Goal: Complete application form

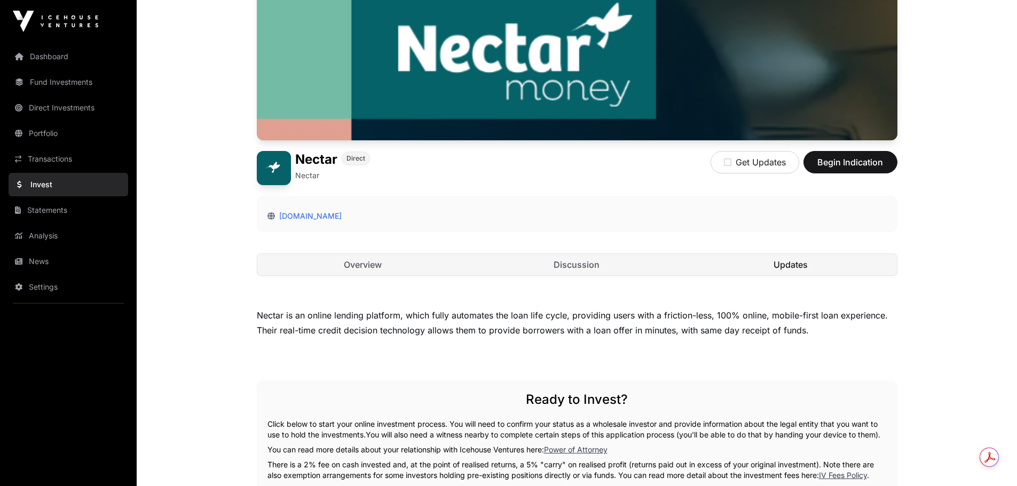
scroll to position [160, 0]
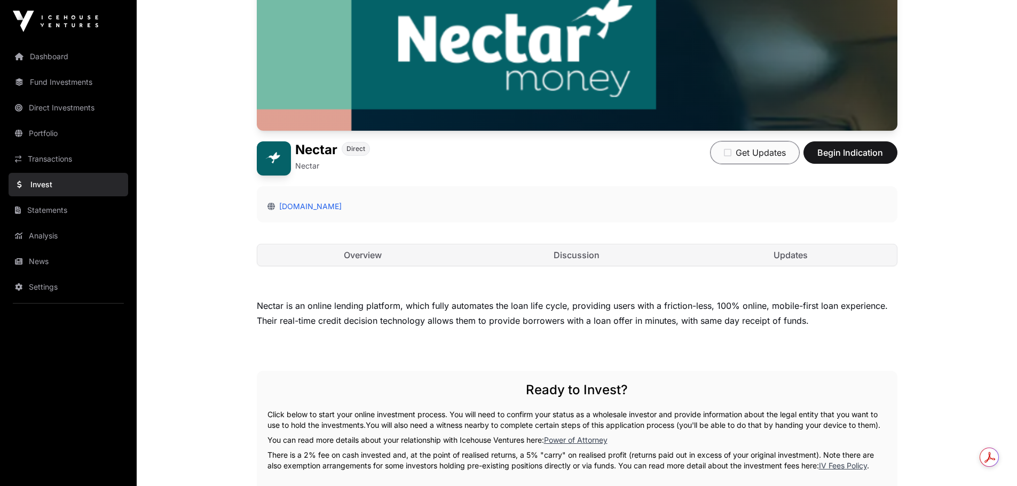
click at [721, 151] on button "Get Updates" at bounding box center [754, 152] width 89 height 22
click at [845, 157] on span "Begin Indication" at bounding box center [850, 152] width 67 height 13
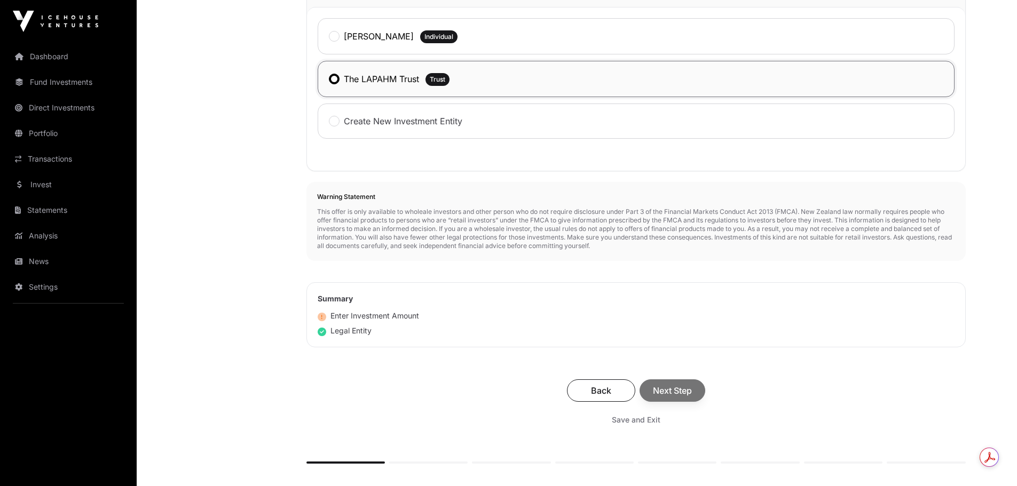
scroll to position [432, 0]
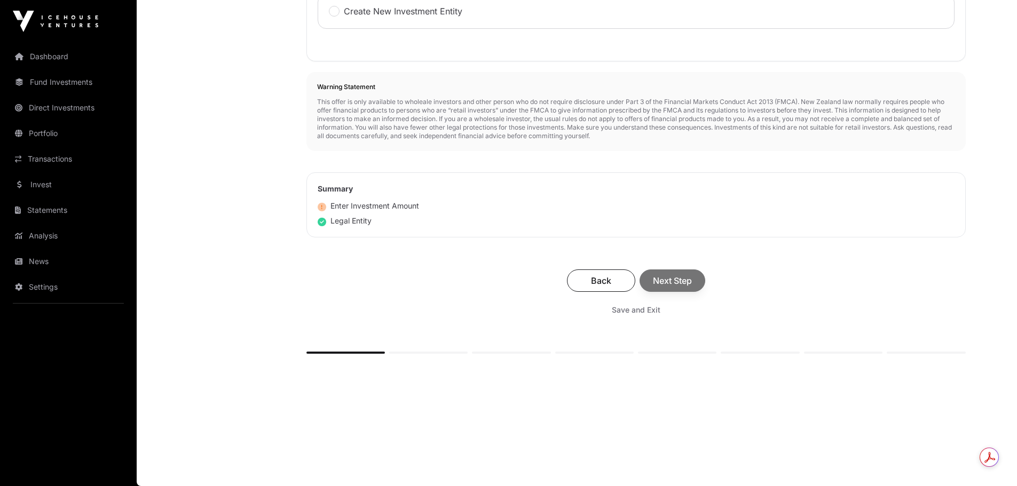
click at [677, 282] on div "Back Next Step" at bounding box center [636, 281] width 638 height 22
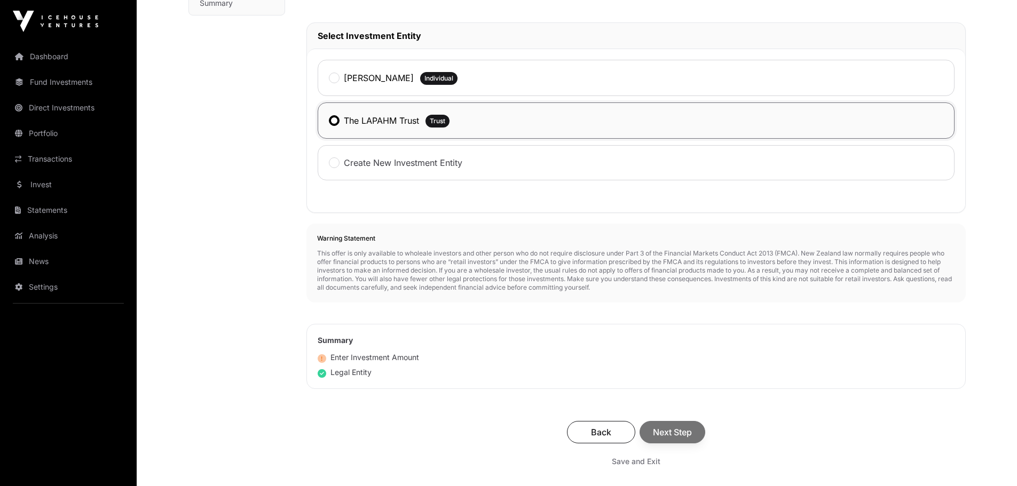
scroll to position [58, 0]
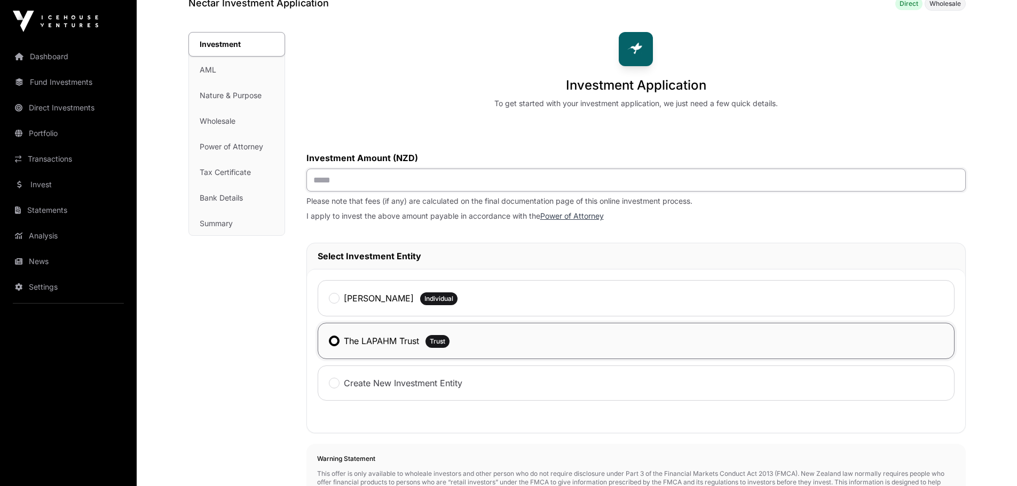
click at [341, 174] on input "text" at bounding box center [635, 180] width 659 height 23
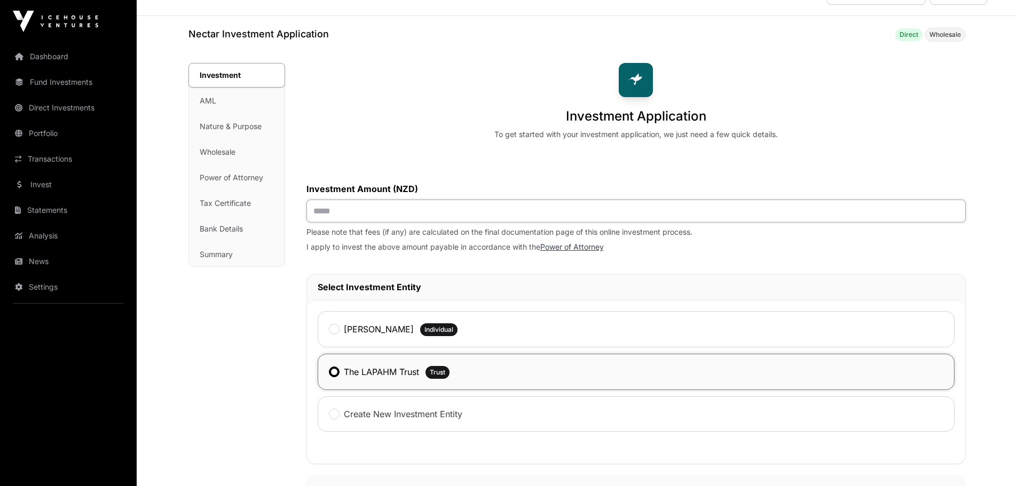
scroll to position [0, 0]
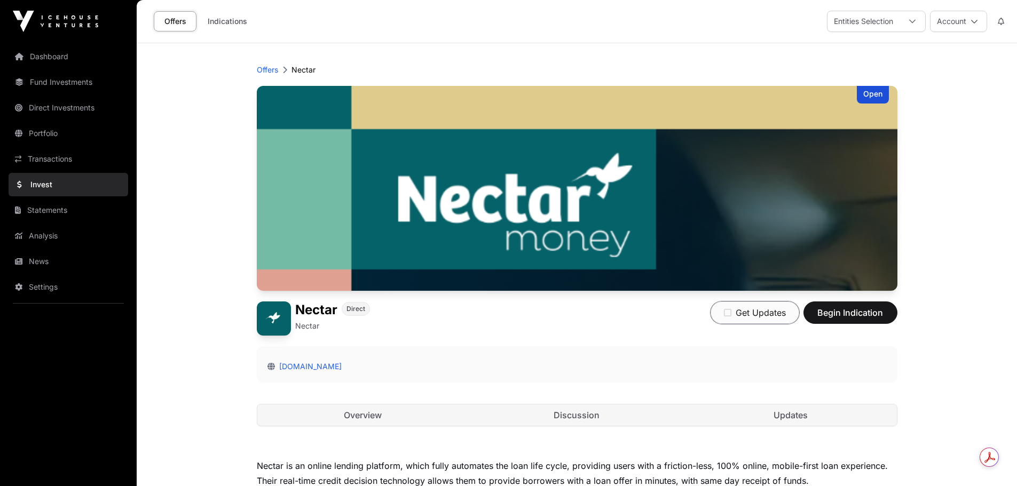
click at [759, 319] on button "Get Updates" at bounding box center [754, 313] width 89 height 22
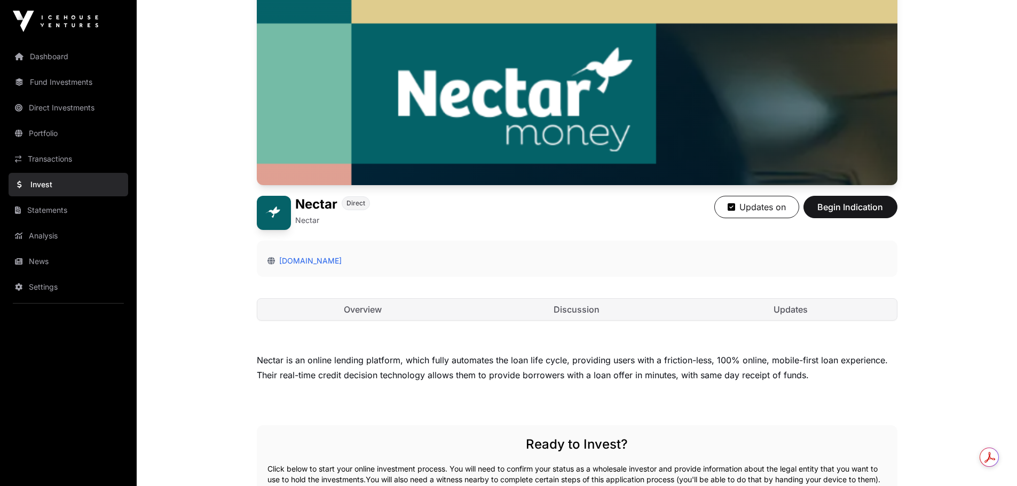
scroll to position [107, 0]
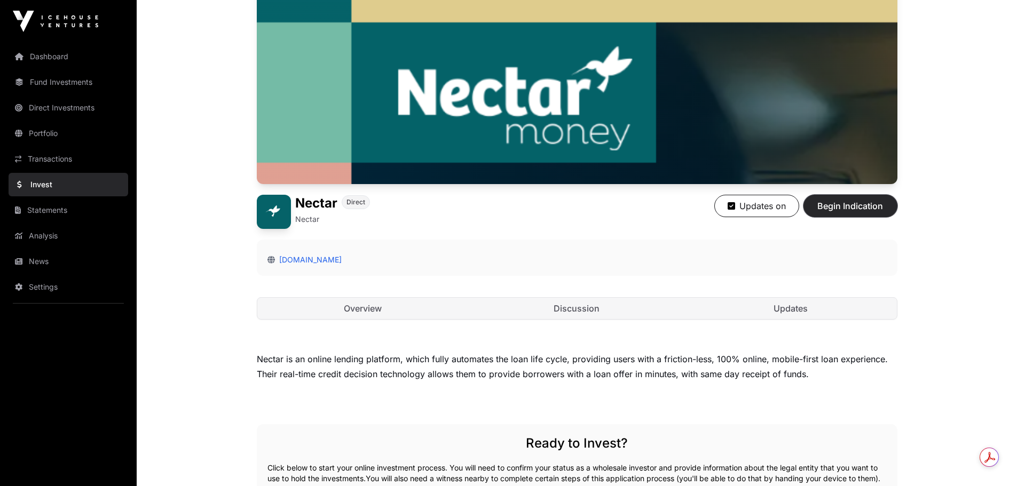
click at [845, 207] on span "Begin Indication" at bounding box center [850, 206] width 67 height 13
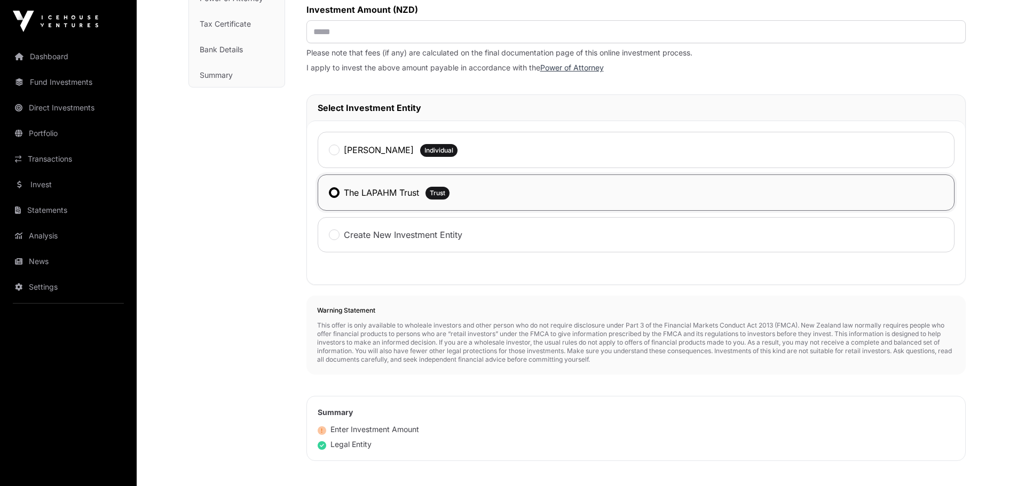
scroll to position [107, 0]
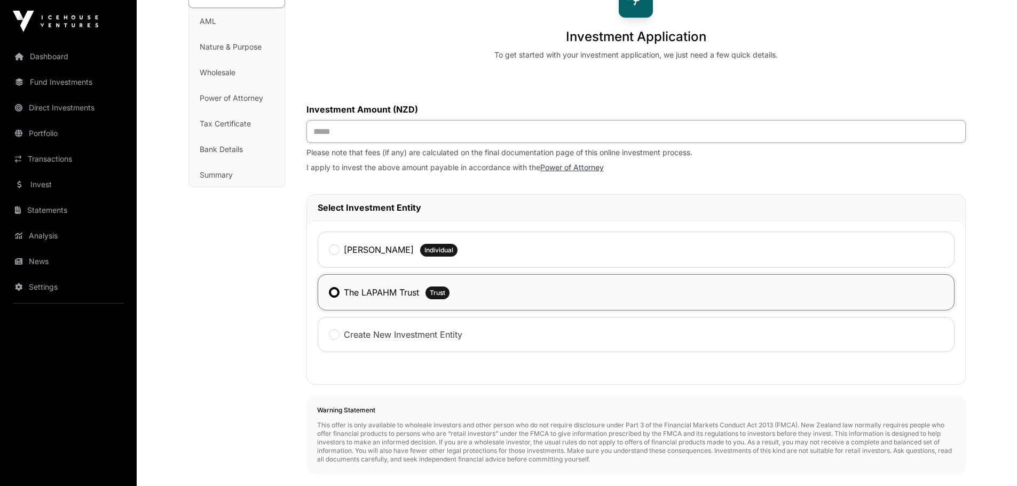
click at [363, 141] on input "text" at bounding box center [635, 131] width 659 height 23
click at [347, 130] on input "**********" at bounding box center [635, 131] width 659 height 23
drag, startPoint x: 361, startPoint y: 132, endPoint x: 287, endPoint y: 131, distance: 73.7
click at [288, 131] on div "**********" at bounding box center [576, 351] width 777 height 737
click at [349, 133] on input "**********" at bounding box center [635, 131] width 659 height 23
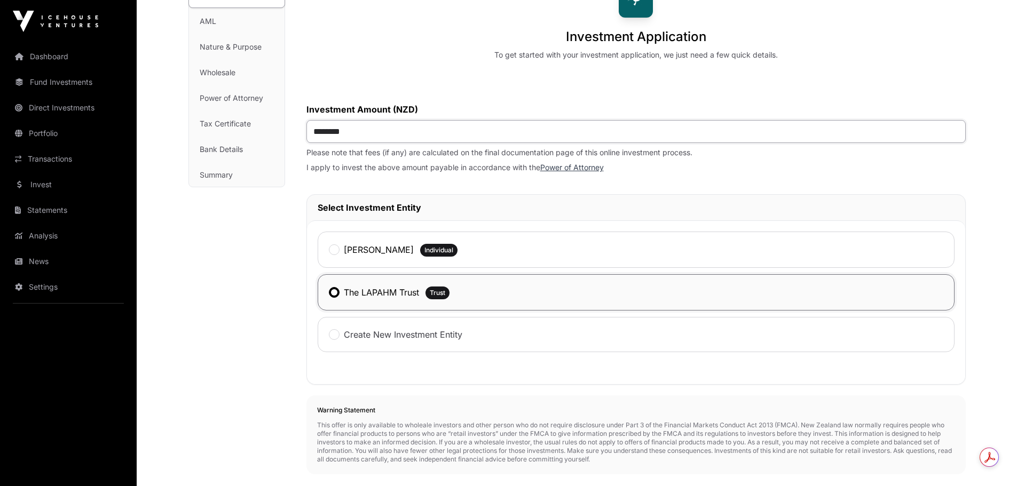
type input "*******"
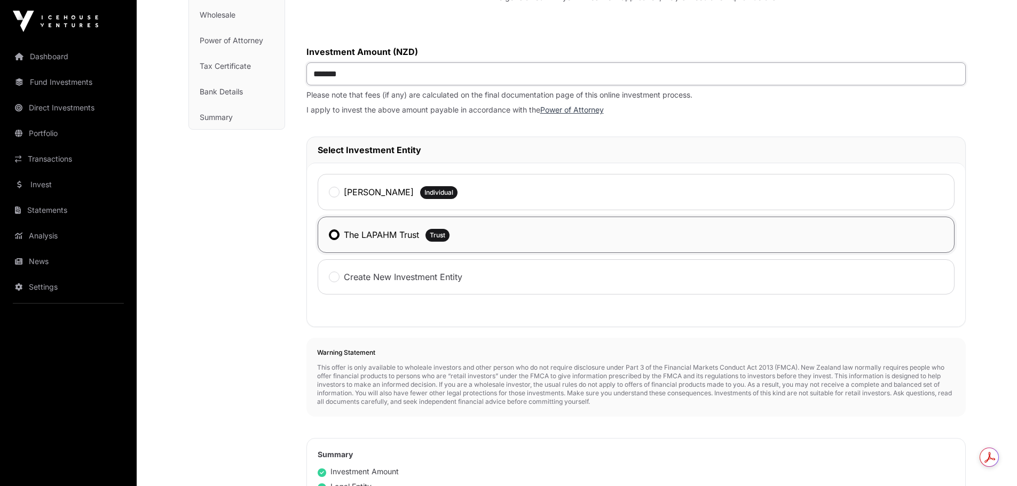
scroll to position [320, 0]
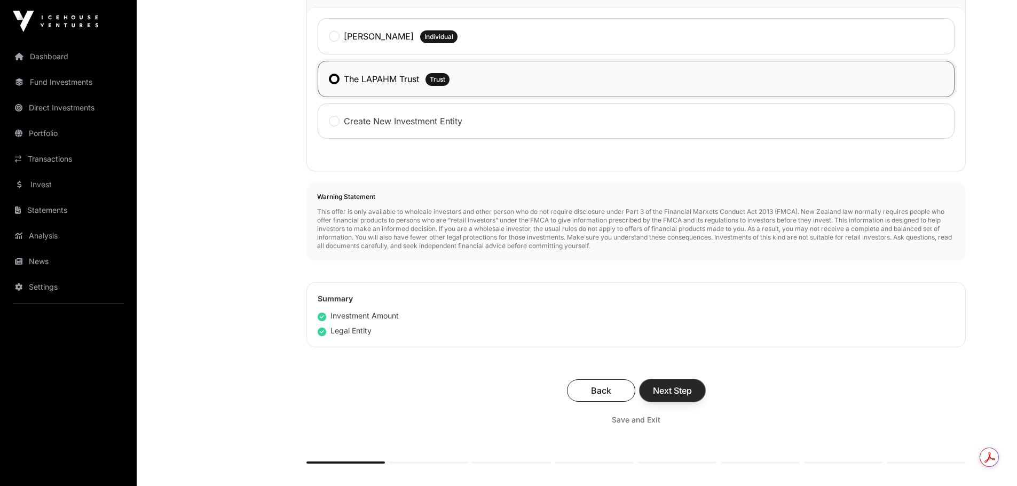
click at [684, 393] on span "Next Step" at bounding box center [672, 390] width 39 height 13
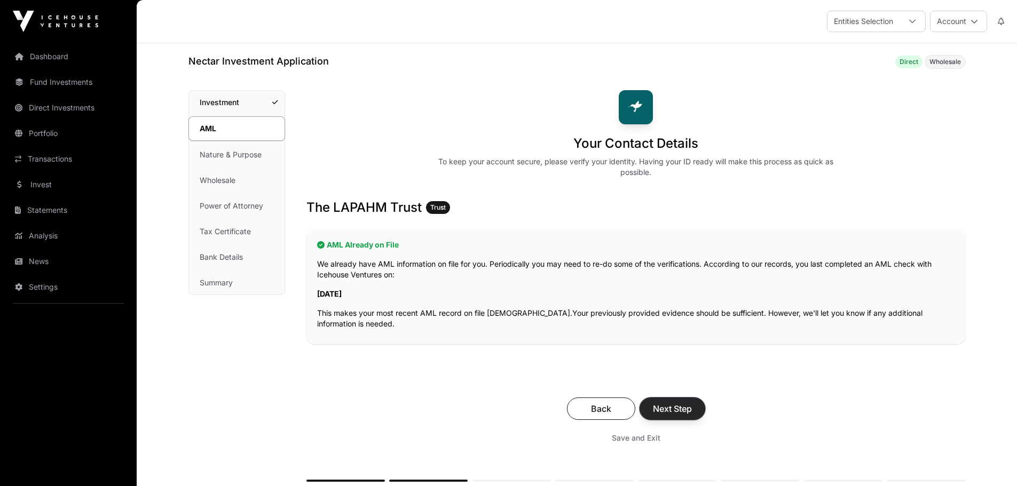
click at [689, 414] on span "Next Step" at bounding box center [672, 408] width 39 height 13
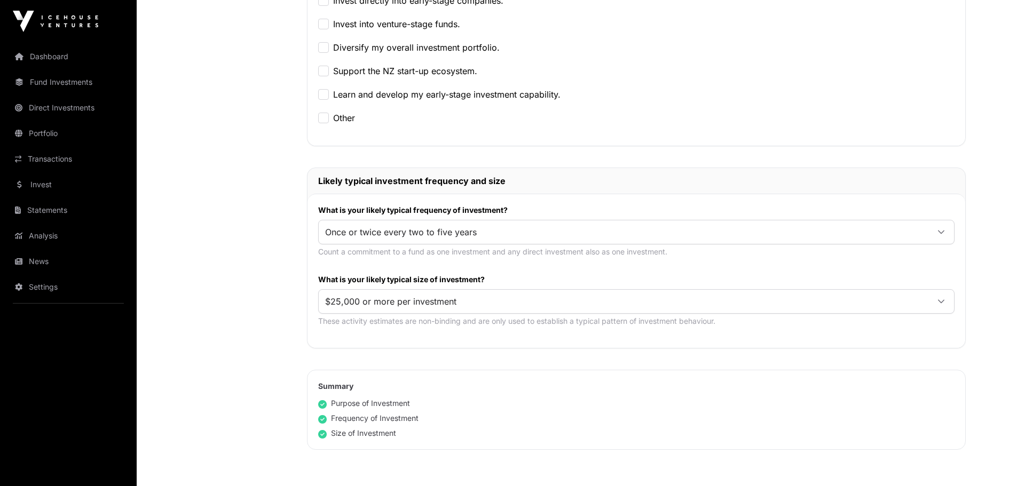
scroll to position [534, 0]
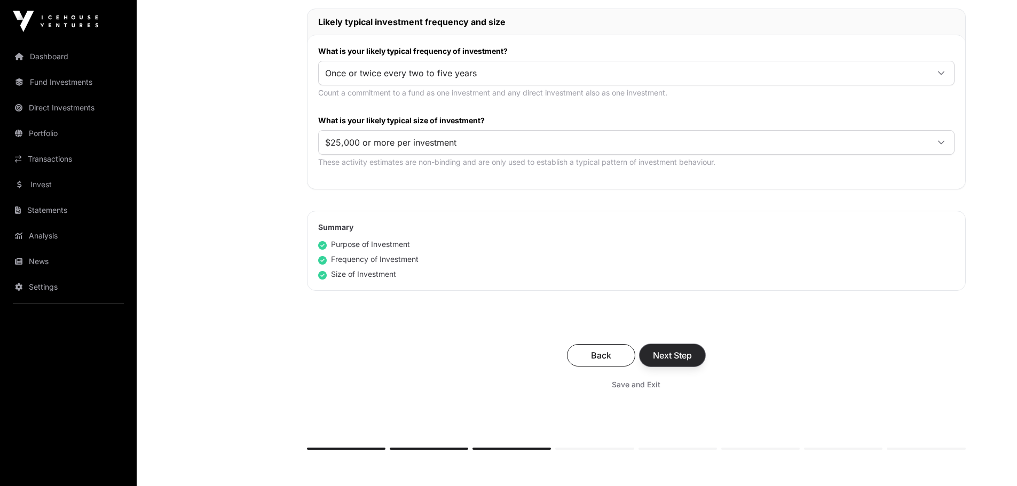
click at [669, 353] on span "Next Step" at bounding box center [672, 355] width 39 height 13
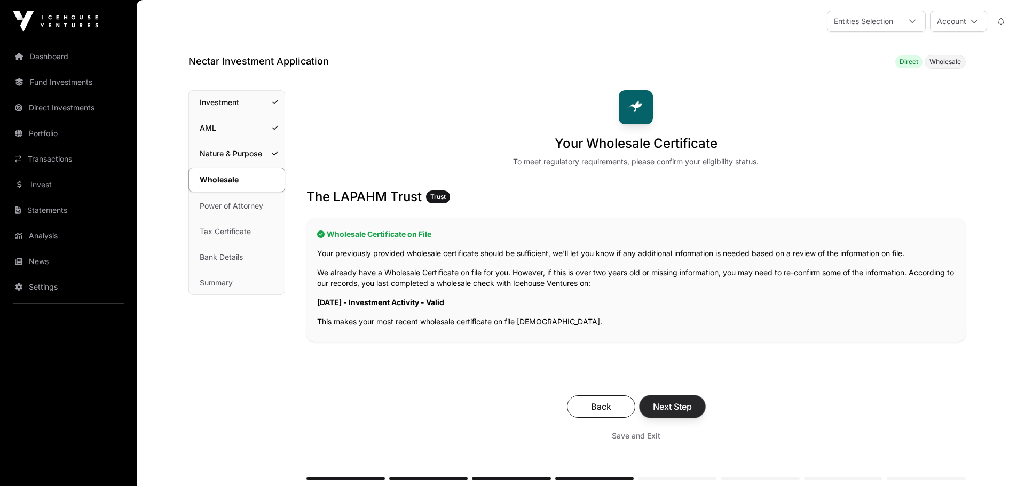
click at [668, 399] on button "Next Step" at bounding box center [672, 407] width 66 height 22
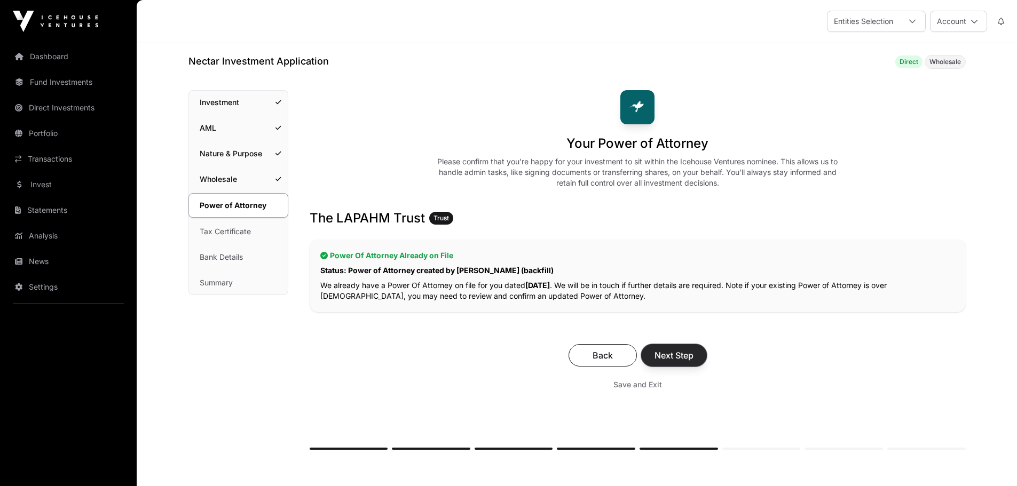
click at [673, 355] on span "Next Step" at bounding box center [673, 355] width 39 height 13
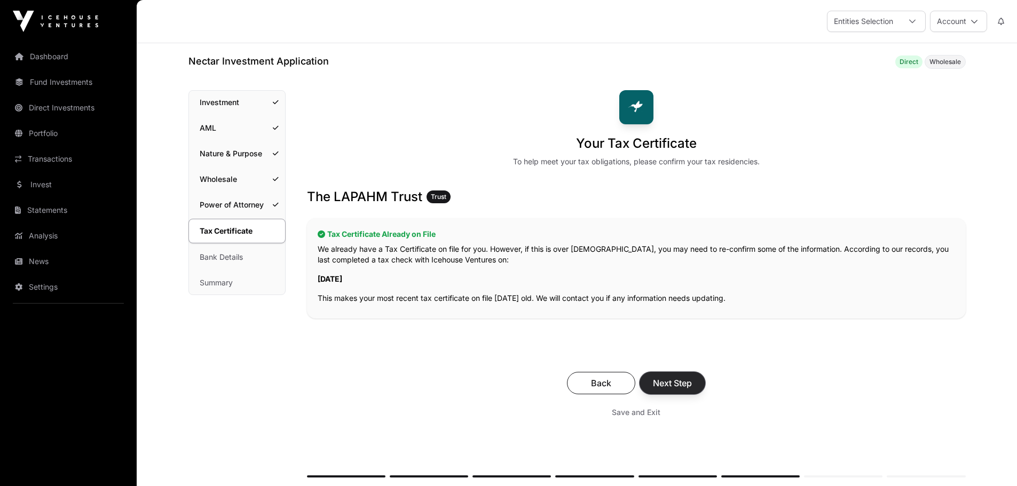
click at [667, 391] on button "Next Step" at bounding box center [672, 383] width 66 height 22
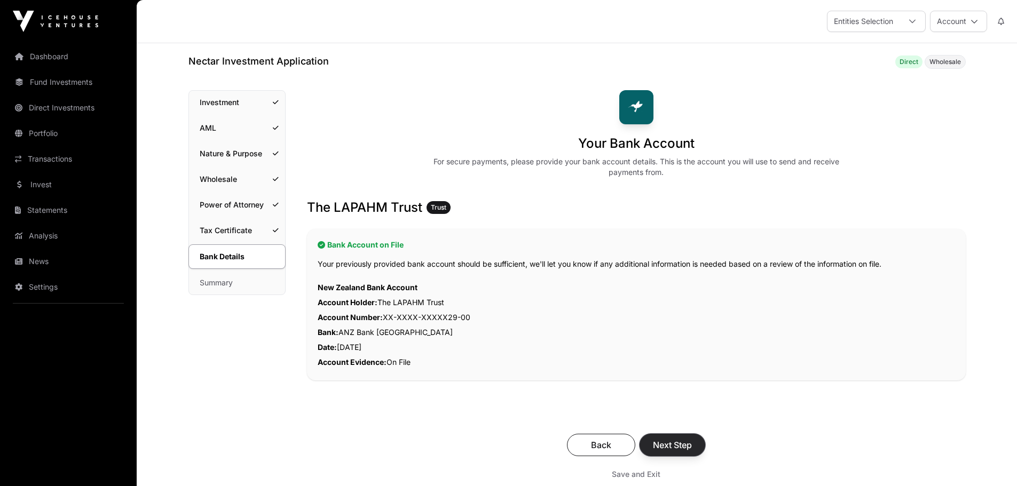
click at [665, 442] on span "Next Step" at bounding box center [672, 445] width 39 height 13
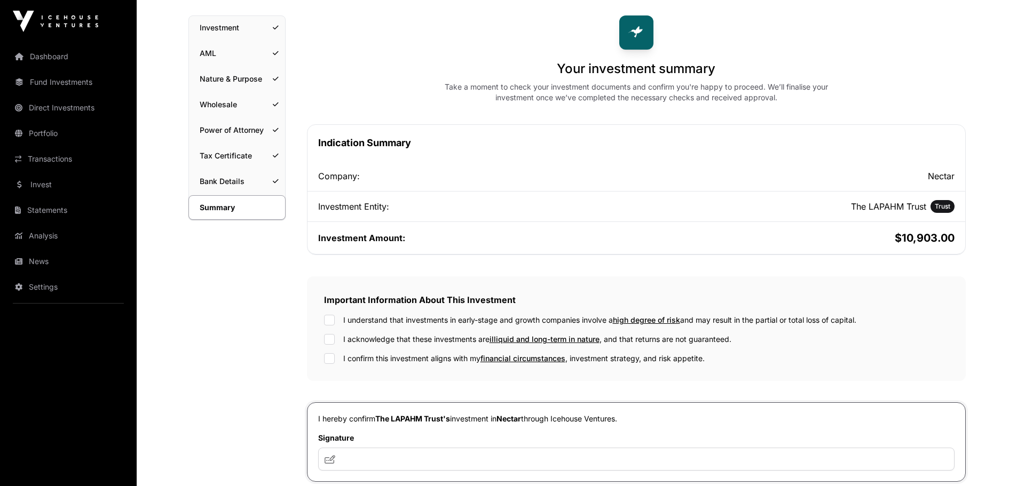
scroll to position [214, 0]
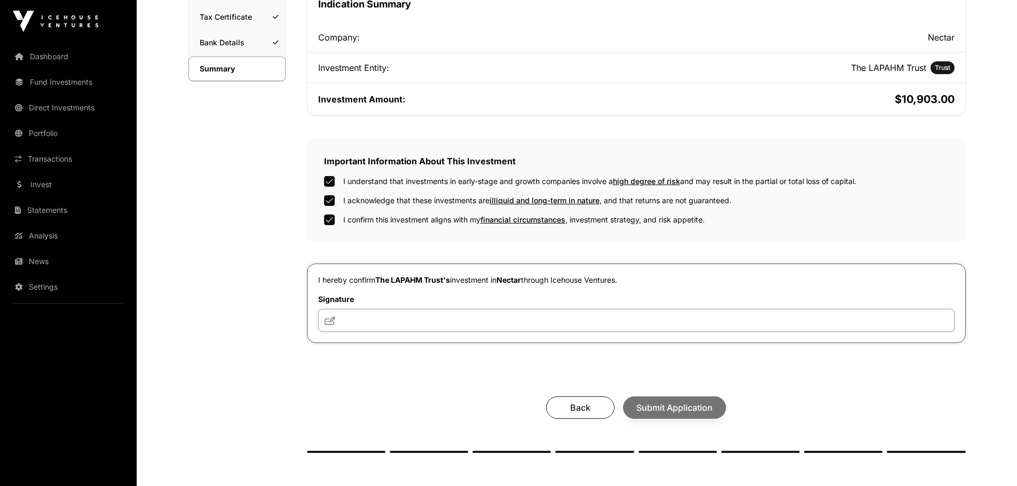
click at [352, 323] on input "text" at bounding box center [636, 320] width 636 height 23
click at [347, 319] on input "text" at bounding box center [636, 320] width 636 height 23
type input "**********"
click at [676, 403] on span "Submit Application" at bounding box center [674, 407] width 76 height 13
